Goal: Task Accomplishment & Management: Manage account settings

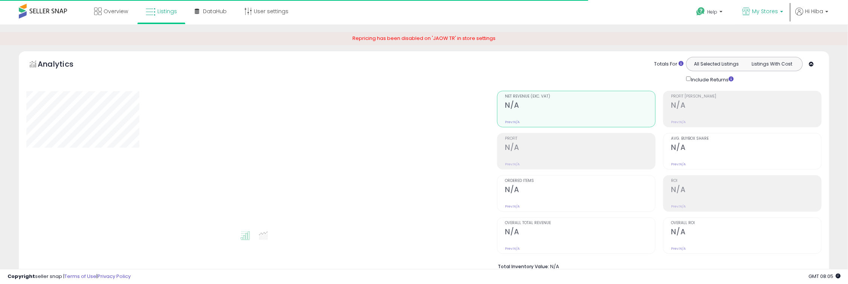
click at [780, 18] on link "My Stores" at bounding box center [762, 12] width 52 height 24
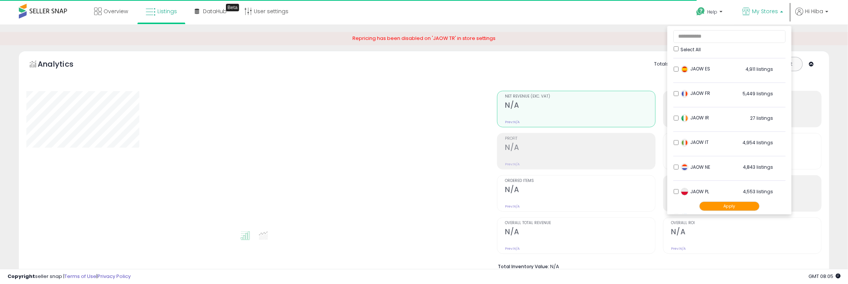
scroll to position [125, 0]
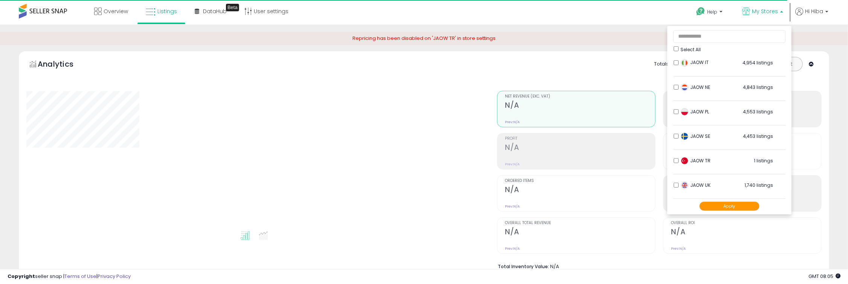
click at [675, 182] on li "JAOW UK 1,740 listings" at bounding box center [729, 186] width 112 height 23
click at [673, 161] on li "JAOW TR 1 listings" at bounding box center [729, 162] width 112 height 23
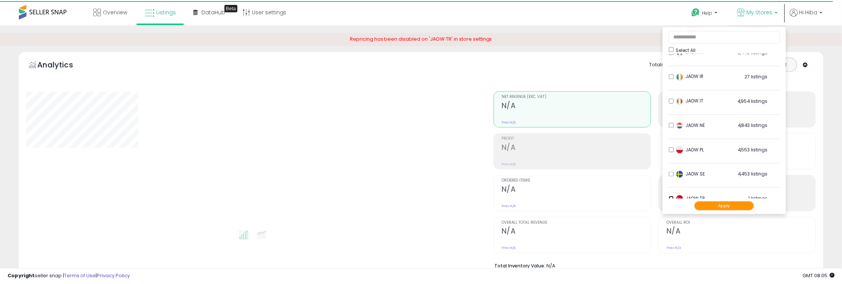
scroll to position [83, 0]
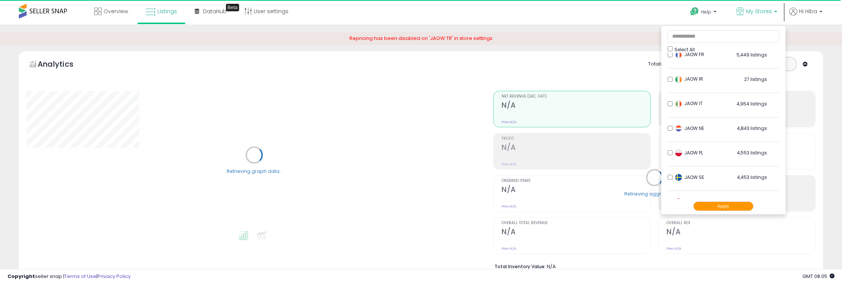
click at [723, 204] on button "Apply" at bounding box center [723, 205] width 60 height 9
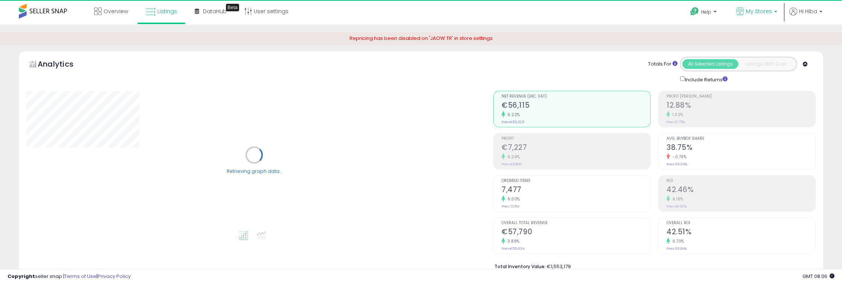
click at [760, 17] on p "My Stores" at bounding box center [756, 12] width 41 height 9
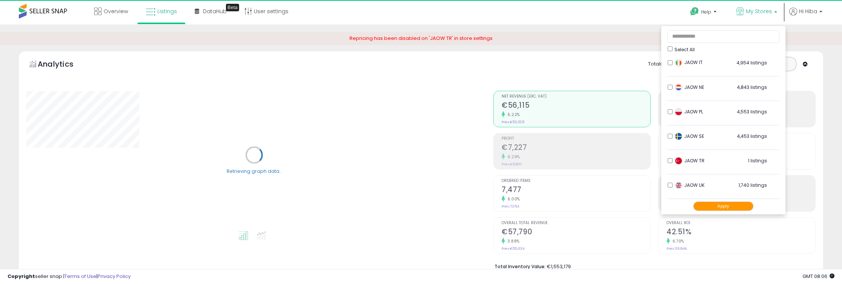
scroll to position [125, 0]
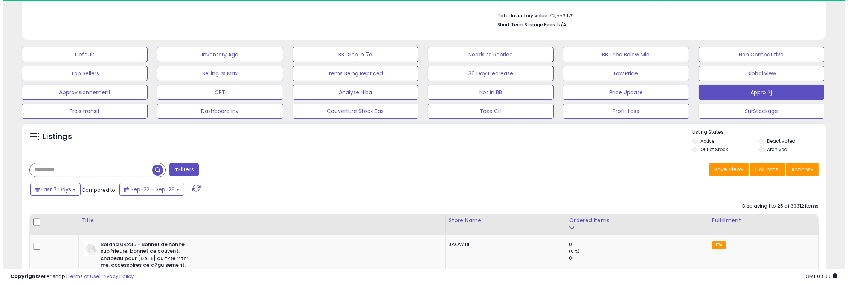
scroll to position [154, 467]
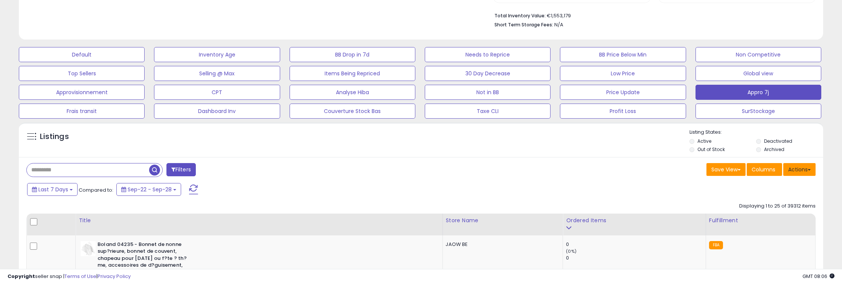
click at [797, 171] on button "Actions" at bounding box center [799, 169] width 32 height 13
click at [775, 218] on link "Export All Columns" at bounding box center [768, 218] width 82 height 12
click at [805, 172] on button "Actions" at bounding box center [799, 169] width 32 height 13
click at [778, 215] on link "Export All Columns" at bounding box center [768, 218] width 82 height 12
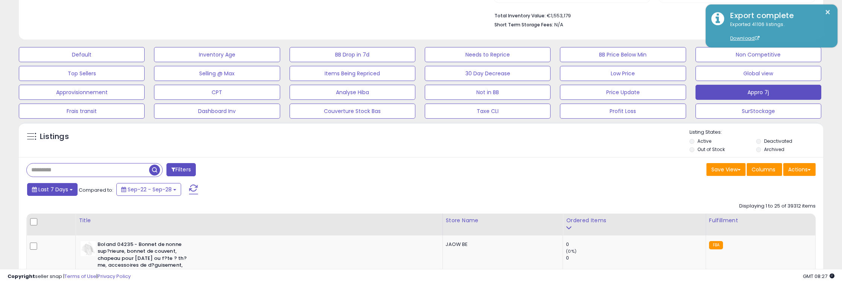
click at [66, 184] on button "Last 7 Days" at bounding box center [52, 189] width 50 height 13
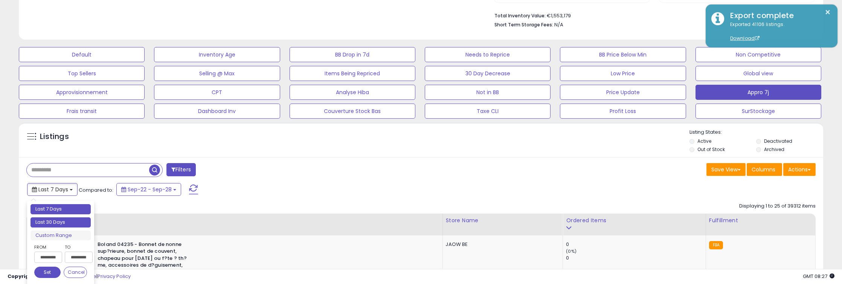
type input "**********"
click at [56, 218] on li "Last 30 Days" at bounding box center [60, 222] width 60 height 10
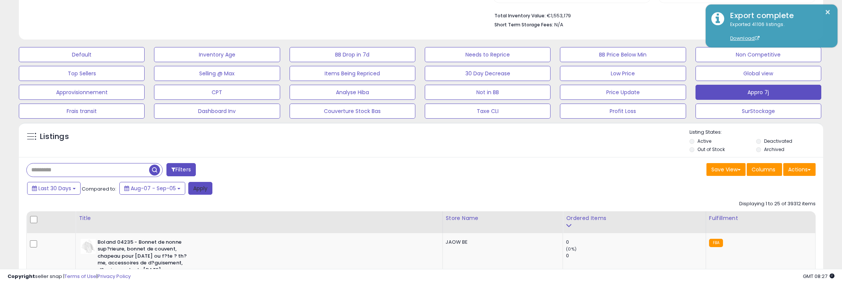
click at [193, 189] on button "Apply" at bounding box center [200, 188] width 24 height 13
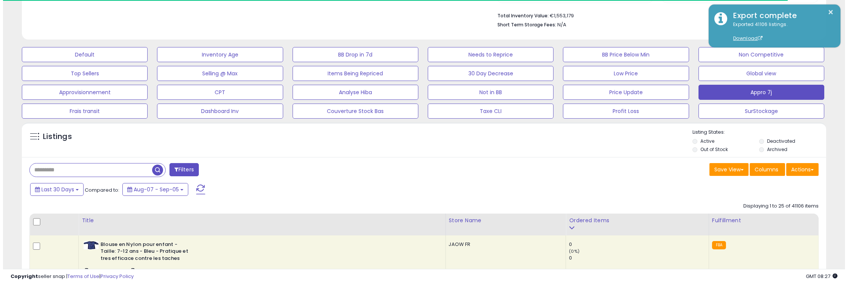
scroll to position [376352, 376039]
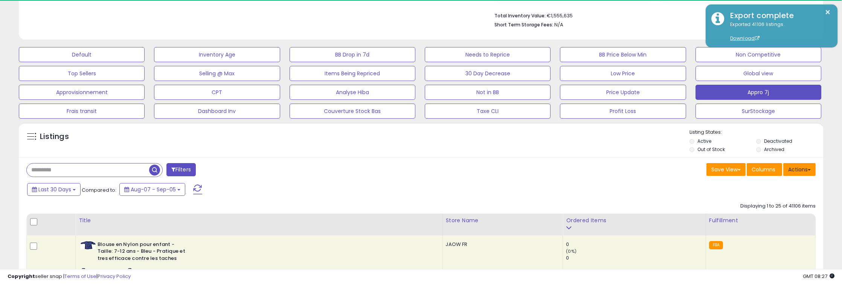
click at [802, 174] on button "Actions" at bounding box center [799, 169] width 32 height 13
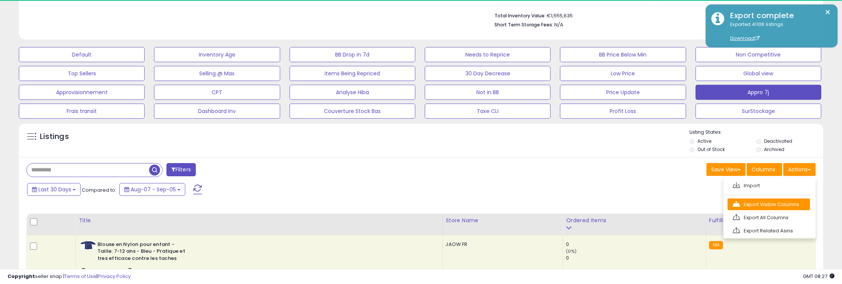
click at [788, 206] on link "Export Visible Columns" at bounding box center [768, 204] width 82 height 12
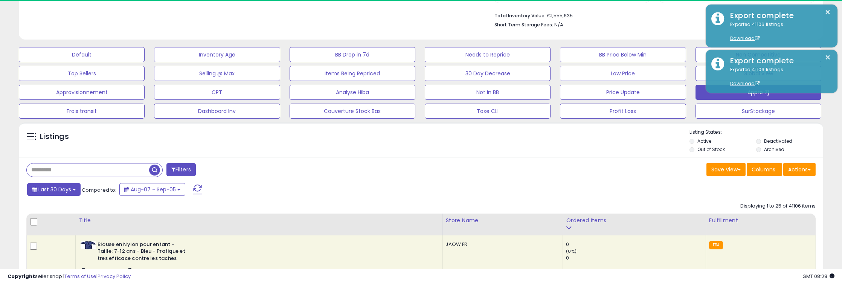
click at [67, 189] on span "Last 30 Days" at bounding box center [54, 190] width 33 height 8
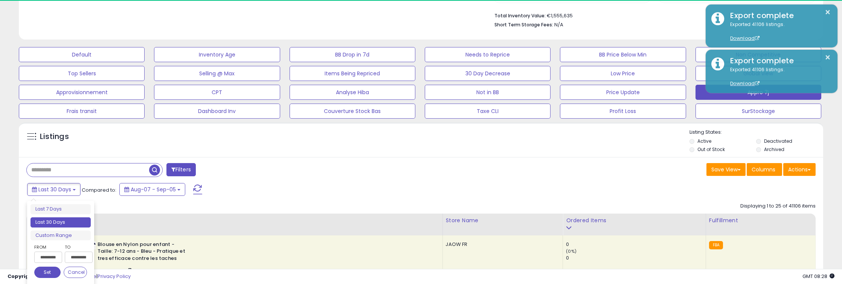
click at [47, 255] on input "**********" at bounding box center [48, 257] width 28 height 11
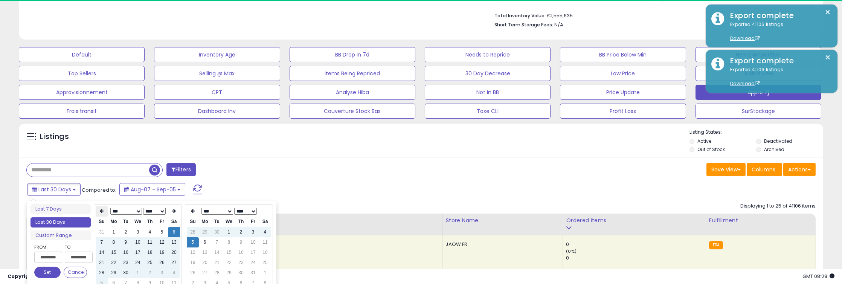
click at [97, 210] on th at bounding box center [102, 211] width 12 height 11
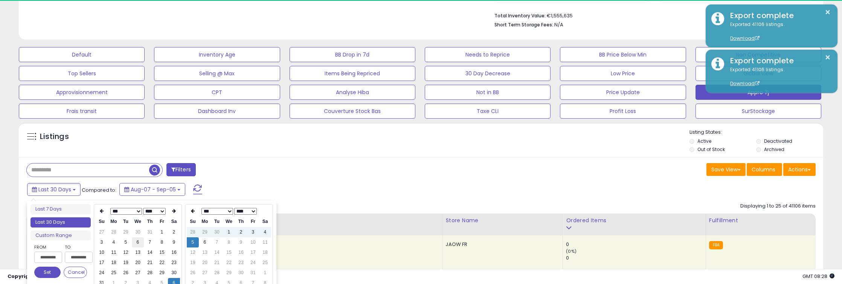
click at [137, 243] on td "6" at bounding box center [138, 242] width 12 height 10
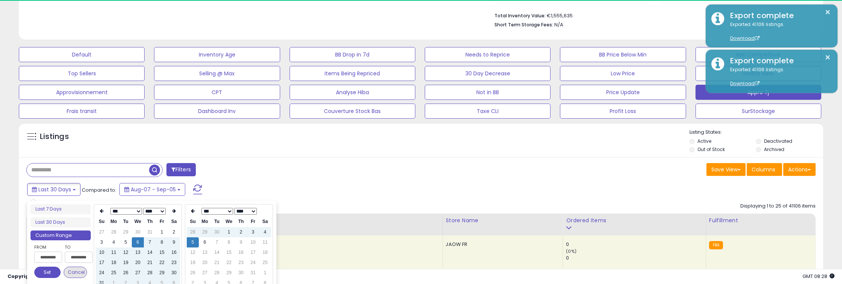
type input "**********"
click at [48, 274] on button "Set" at bounding box center [47, 272] width 26 height 11
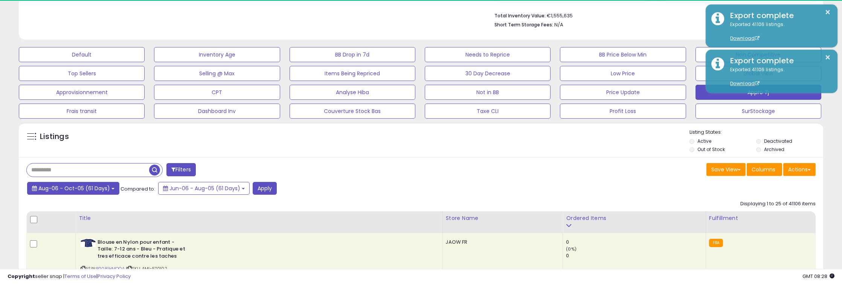
click at [102, 190] on span "Aug-06 - Oct-05 (61 Days)" at bounding box center [74, 188] width 72 height 8
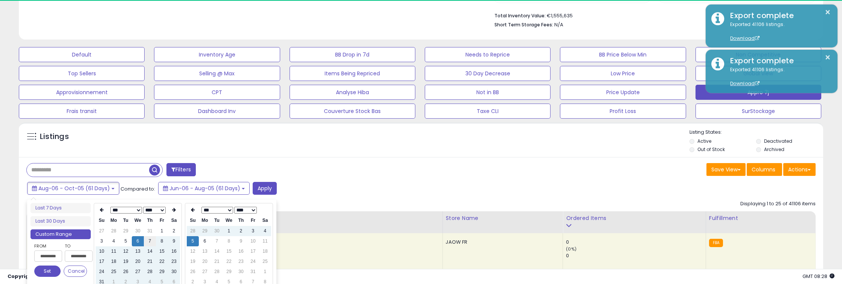
click at [148, 242] on td "7" at bounding box center [150, 241] width 12 height 10
type input "**********"
click at [47, 270] on button "Set" at bounding box center [47, 270] width 26 height 11
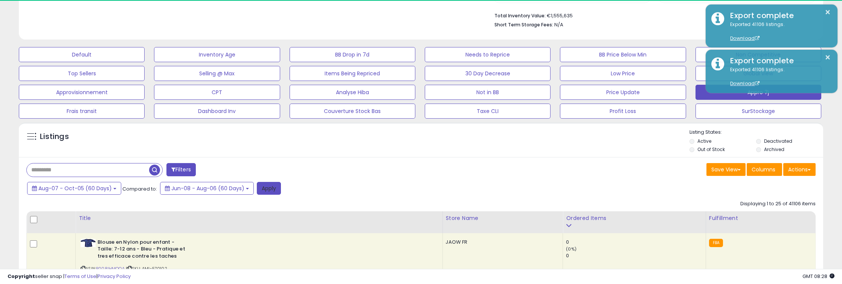
click at [262, 188] on button "Apply" at bounding box center [269, 188] width 24 height 13
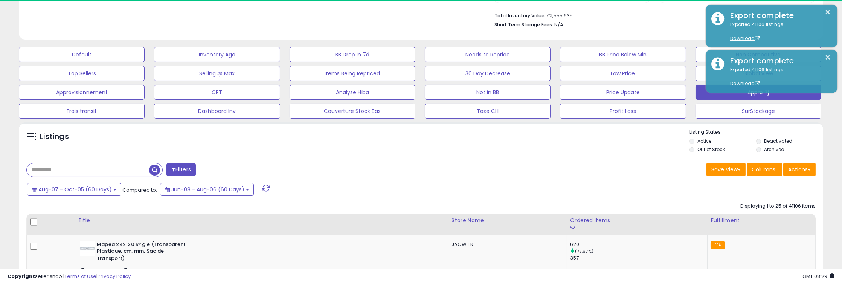
scroll to position [154, 467]
click at [792, 168] on button "Actions" at bounding box center [799, 169] width 32 height 13
click at [777, 202] on link "Export Visible Columns" at bounding box center [768, 204] width 82 height 12
